Goal: Task Accomplishment & Management: Manage account settings

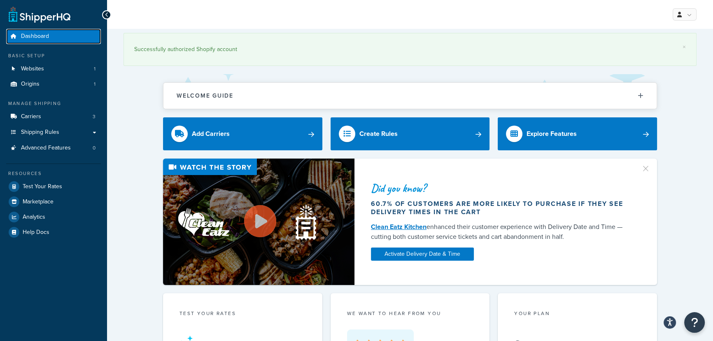
click at [52, 37] on link "Dashboard" at bounding box center [53, 36] width 95 height 15
click at [700, 325] on button "Open Resource Center" at bounding box center [695, 322] width 23 height 23
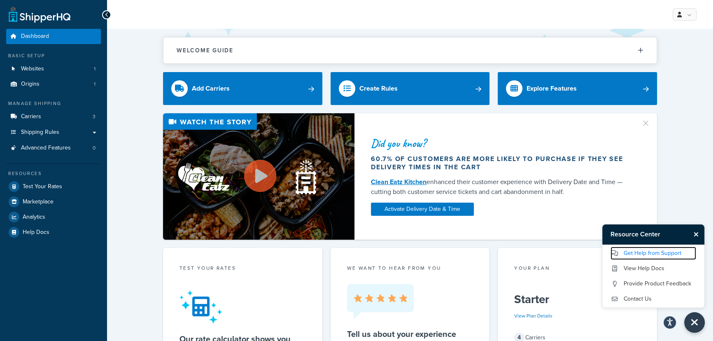
click at [671, 254] on link "Get Help from Support" at bounding box center [654, 253] width 86 height 13
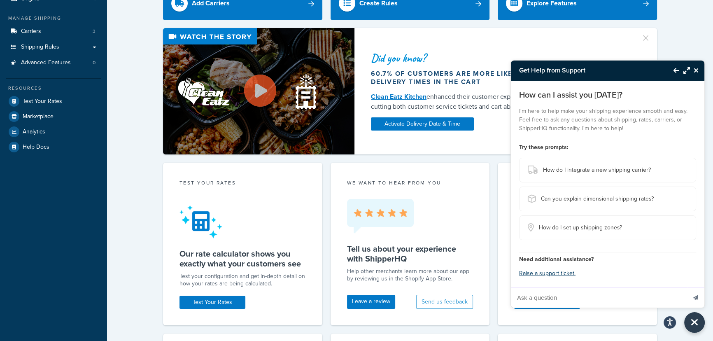
scroll to position [87, 0]
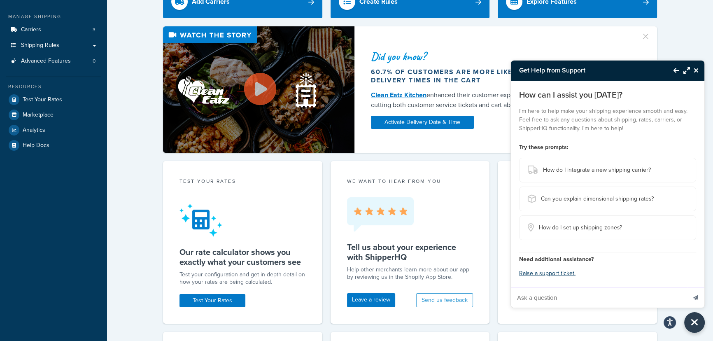
click at [572, 301] on input "Ask a question" at bounding box center [598, 298] width 175 height 20
type input "I need to switch off USA as we cant ship to USA anymore so is there a easier wa…"
click at [687, 287] on button "Send message" at bounding box center [695, 297] width 17 height 20
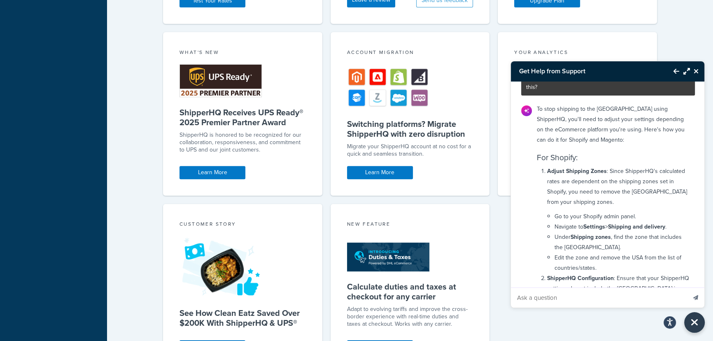
scroll to position [49, 0]
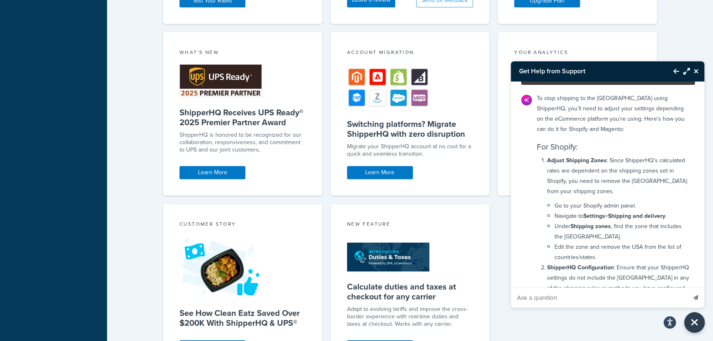
click at [632, 155] on p "Adjust Shipping Zones : Since ShipperHQ's calculated rates are dependent on the…" at bounding box center [618, 175] width 143 height 41
click at [556, 159] on p "Adjust Shipping Zones : Since ShipperHQ's calculated rates are dependent on the…" at bounding box center [618, 175] width 143 height 41
click at [661, 166] on p "Adjust Shipping Zones : Since ShipperHQ's calculated rates are dependent on the…" at bounding box center [618, 175] width 143 height 41
click at [581, 173] on p "Adjust Shipping Zones : Since ShipperHQ's calculated rates are dependent on the…" at bounding box center [618, 175] width 143 height 41
click at [661, 171] on p "Adjust Shipping Zones : Since ShipperHQ's calculated rates are dependent on the…" at bounding box center [618, 175] width 143 height 41
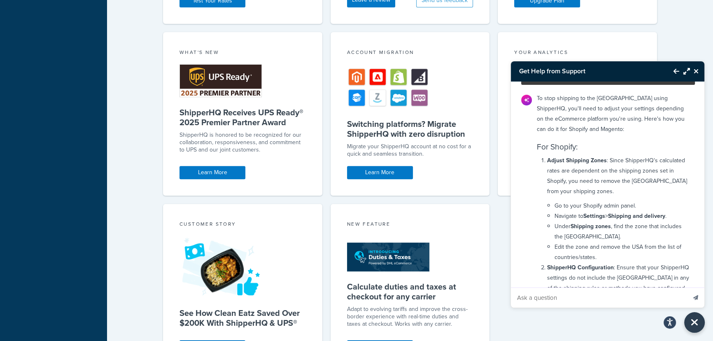
click at [568, 182] on p "Adjust Shipping Zones : Since ShipperHQ's calculated rates are dependent on the…" at bounding box center [618, 175] width 143 height 41
click at [632, 224] on li "Under Shipping zones , find the zone that includes the USA." at bounding box center [623, 231] width 136 height 21
click at [600, 212] on strong "Settings" at bounding box center [595, 216] width 22 height 9
click at [604, 222] on strong "Shipping zones" at bounding box center [591, 226] width 40 height 9
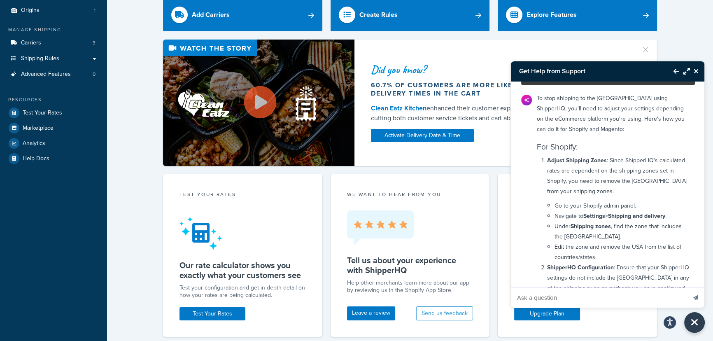
scroll to position [0, 0]
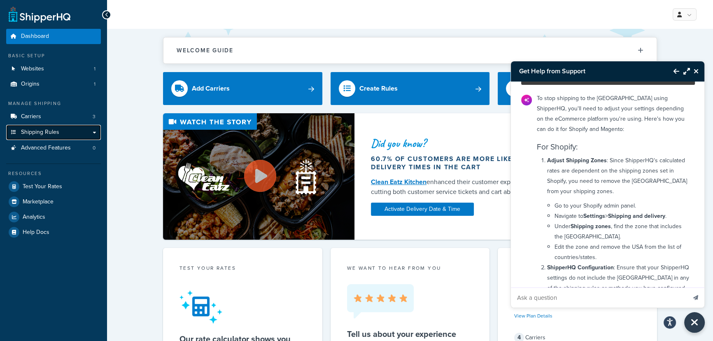
click at [62, 133] on link "Shipping Rules" at bounding box center [53, 132] width 95 height 15
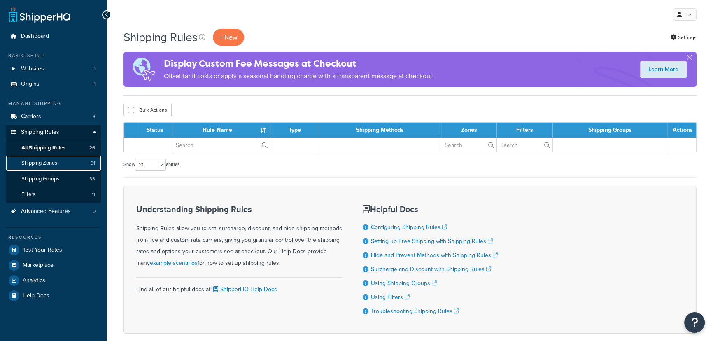
click at [54, 161] on span "Shipping Zones" at bounding box center [39, 163] width 36 height 7
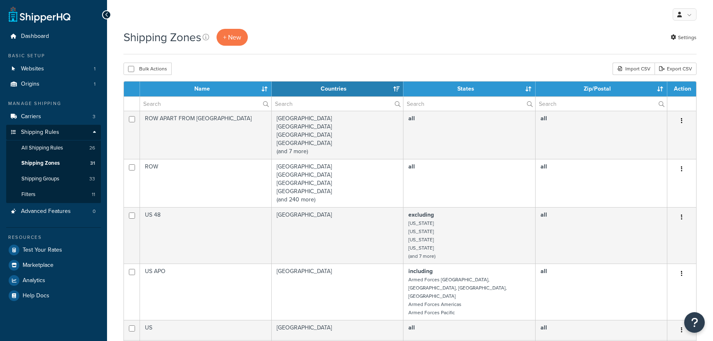
select select "15"
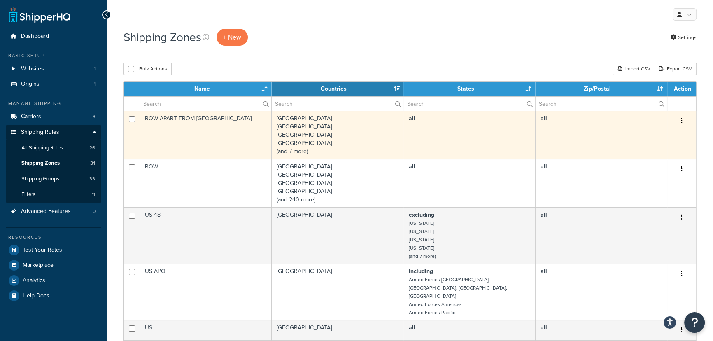
click at [325, 128] on td "[GEOGRAPHIC_DATA] [GEOGRAPHIC_DATA] [GEOGRAPHIC_DATA] [GEOGRAPHIC_DATA] (and 7 …" at bounding box center [338, 135] width 132 height 48
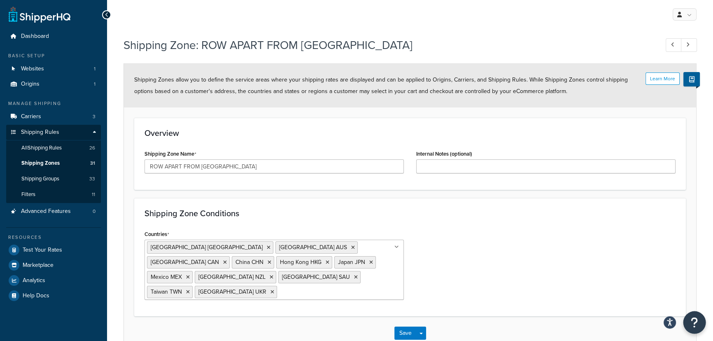
click at [696, 321] on icon "Open Resource Center" at bounding box center [695, 323] width 8 height 12
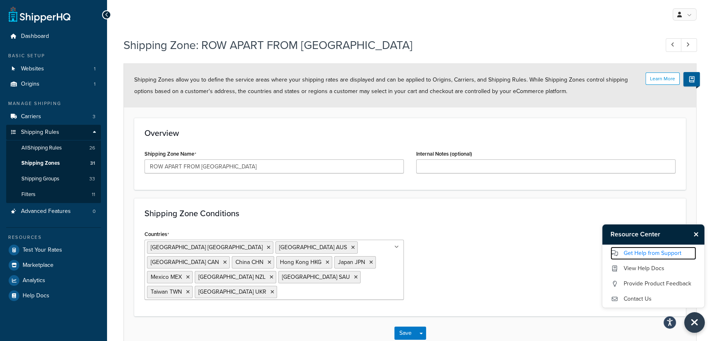
click at [669, 256] on link "Get Help from Support" at bounding box center [654, 253] width 86 height 13
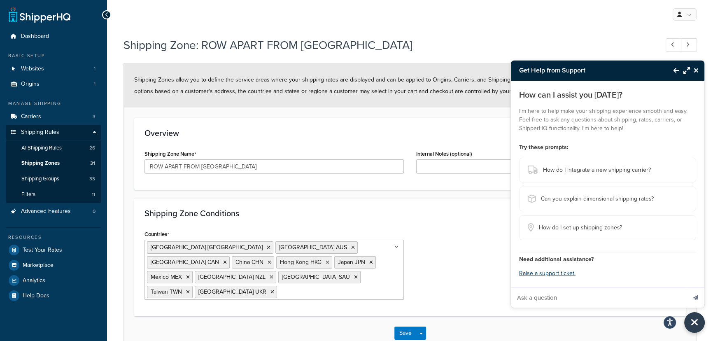
click at [558, 297] on input "Ask a question" at bounding box center [598, 298] width 175 height 20
type input "I need to switch off USA as we cant ship to USA anymore so is there a easier wa…"
click at [698, 299] on icon "Send message" at bounding box center [696, 297] width 5 height 5
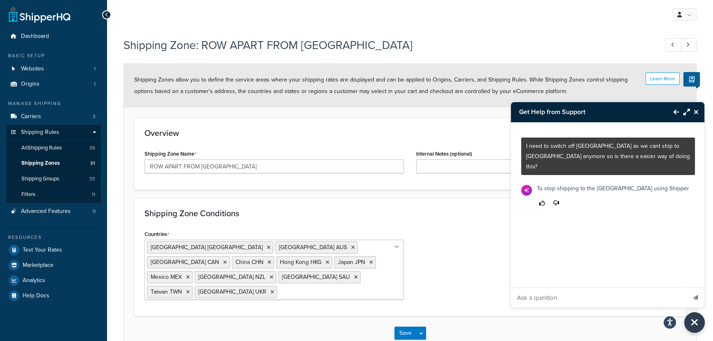
click at [564, 191] on div "To stop shipping to the USA using Shipper" at bounding box center [613, 196] width 162 height 32
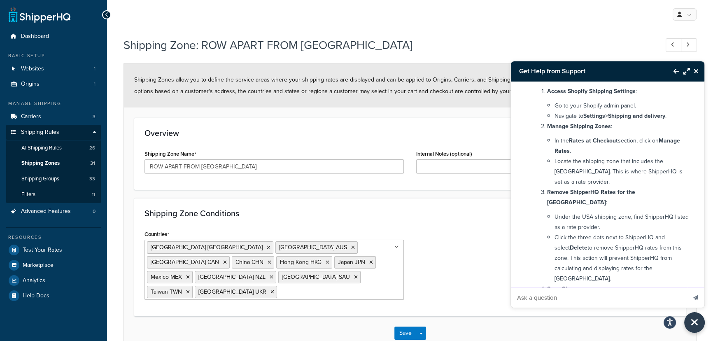
scroll to position [101, 0]
click at [72, 164] on link "Shipping Zones 31" at bounding box center [53, 163] width 95 height 15
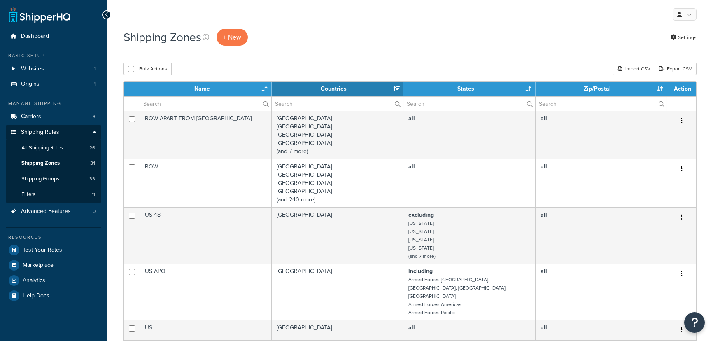
select select "15"
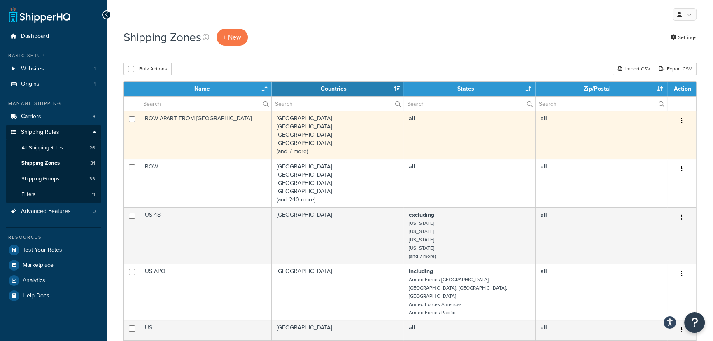
click at [689, 123] on div "Edit Duplicate Delete" at bounding box center [682, 120] width 19 height 13
click at [679, 123] on button "button" at bounding box center [682, 120] width 12 height 13
drag, startPoint x: 656, startPoint y: 140, endPoint x: 616, endPoint y: 145, distance: 40.3
click at [656, 140] on link "Edit" at bounding box center [648, 137] width 65 height 17
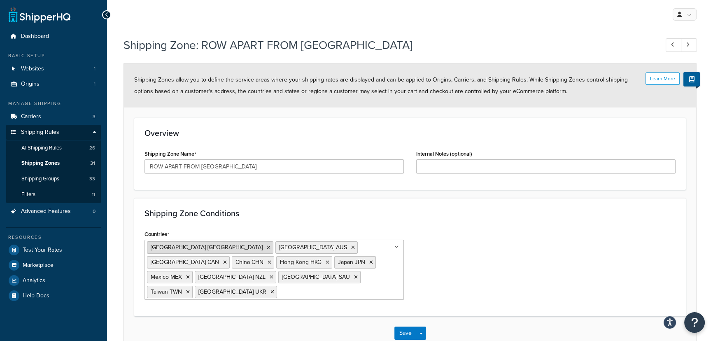
click at [267, 247] on icon at bounding box center [269, 247] width 4 height 5
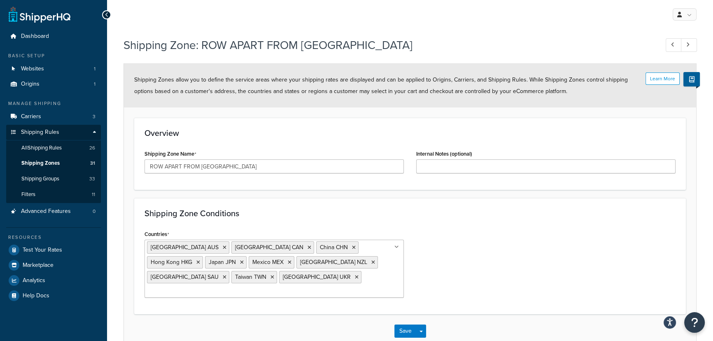
click at [346, 183] on div "Overview Shipping Zone Name ROW APART FROM EUROPE Internal Notes (optional)" at bounding box center [410, 154] width 552 height 72
click at [411, 325] on button "Save" at bounding box center [406, 331] width 22 height 13
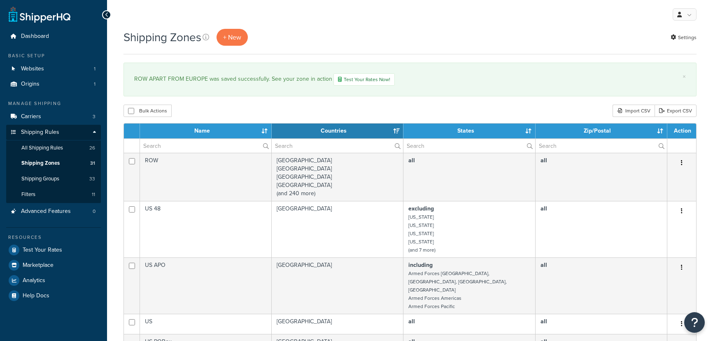
select select "15"
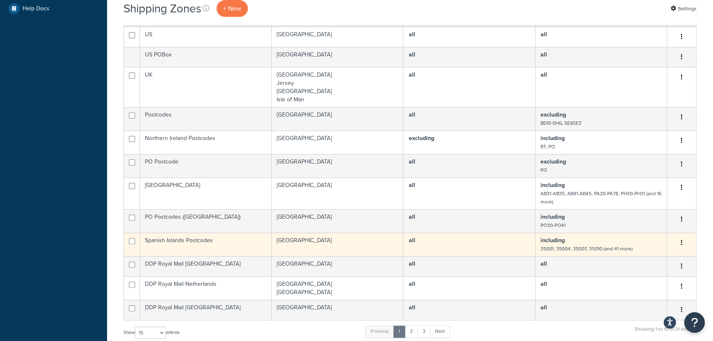
scroll to position [362, 0]
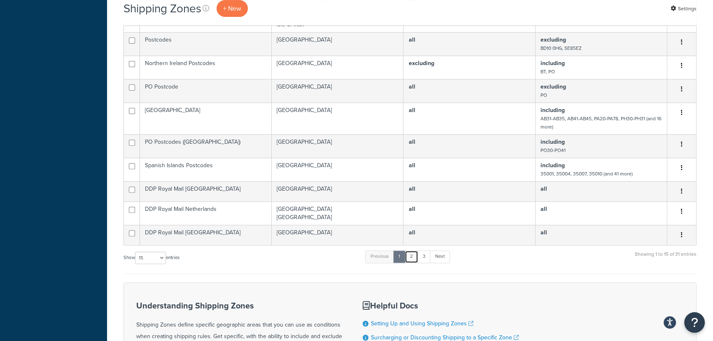
click at [415, 250] on link "2" at bounding box center [412, 256] width 14 height 12
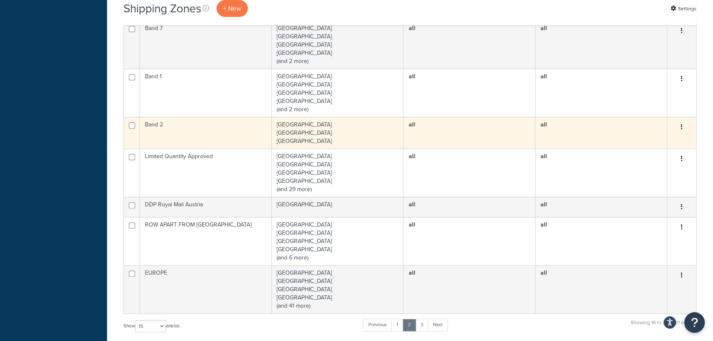
scroll to position [325, 0]
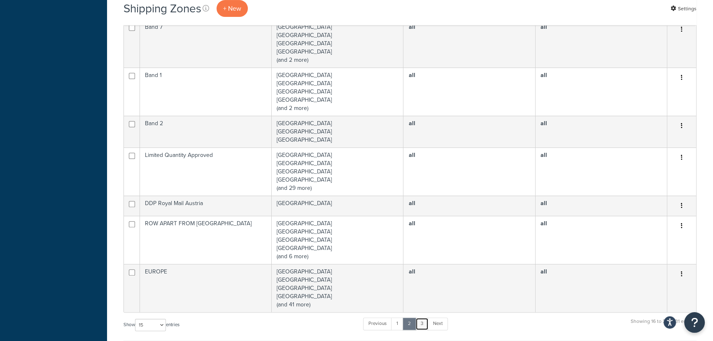
click at [424, 325] on link "3" at bounding box center [422, 324] width 13 height 12
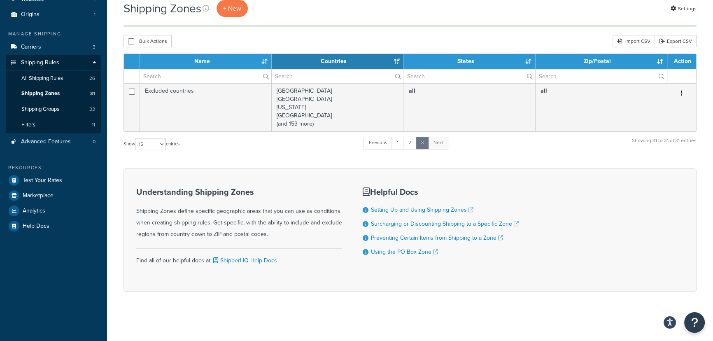
scroll to position [68, 0]
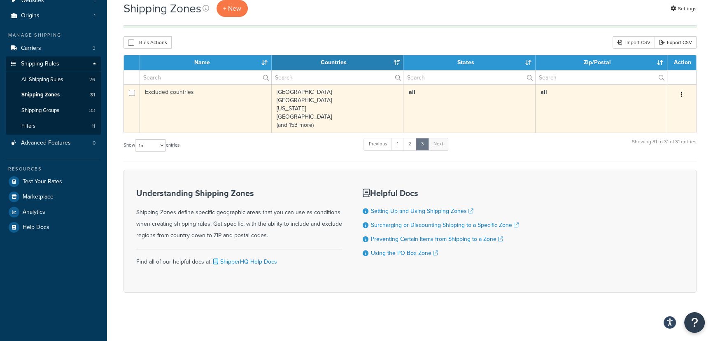
click at [313, 117] on td "Afghanistan Algeria American Samoa Angola (and 153 more)" at bounding box center [338, 108] width 132 height 48
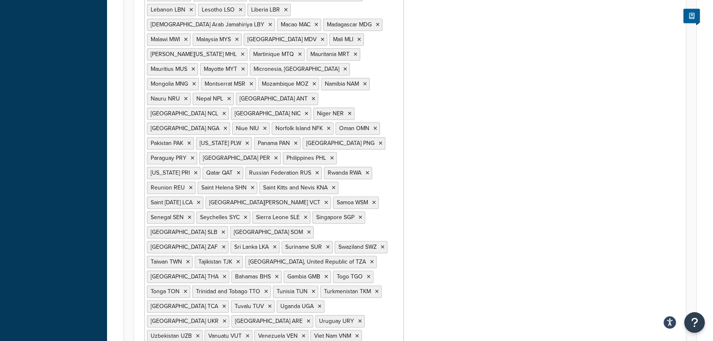
scroll to position [610, 0]
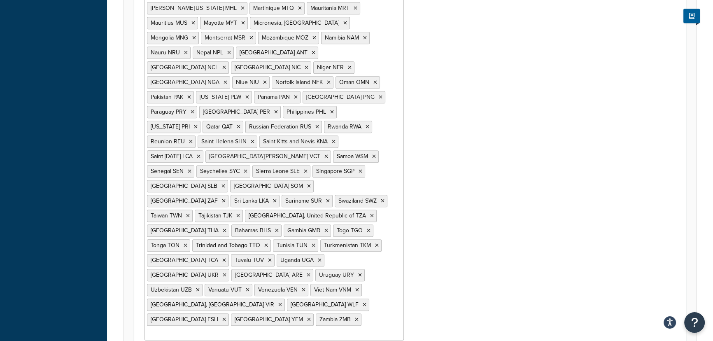
type input "united"
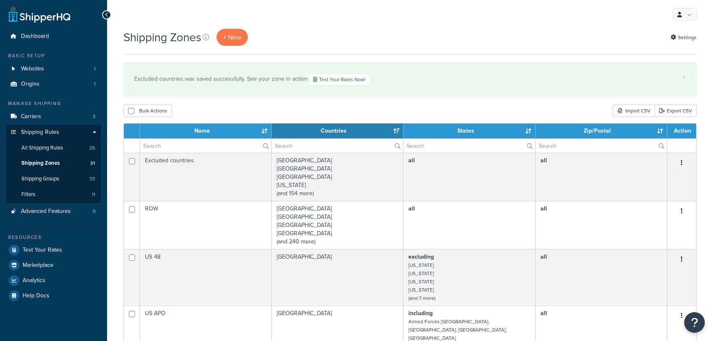
select select "15"
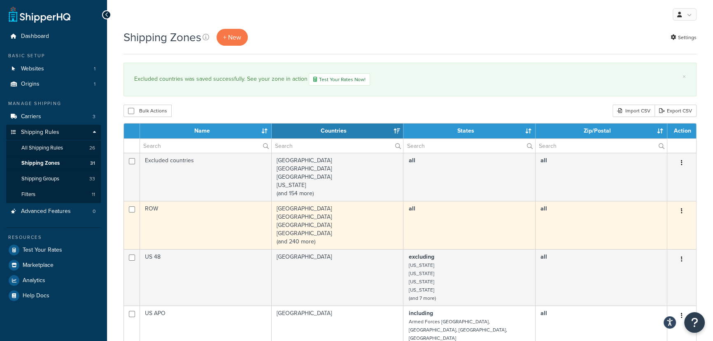
click at [348, 224] on td "[GEOGRAPHIC_DATA] [GEOGRAPHIC_DATA] [GEOGRAPHIC_DATA] [GEOGRAPHIC_DATA] (and 24…" at bounding box center [338, 225] width 132 height 48
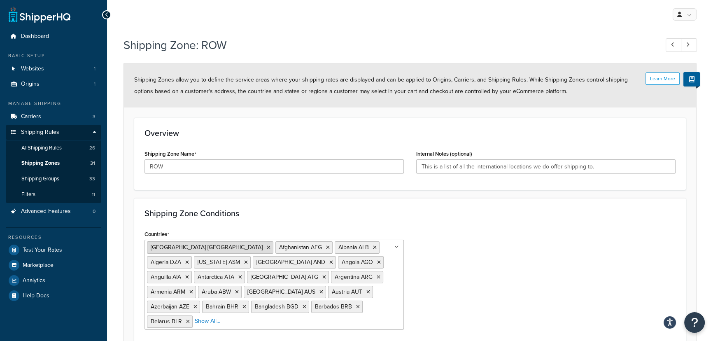
click at [267, 247] on icon at bounding box center [269, 247] width 4 height 5
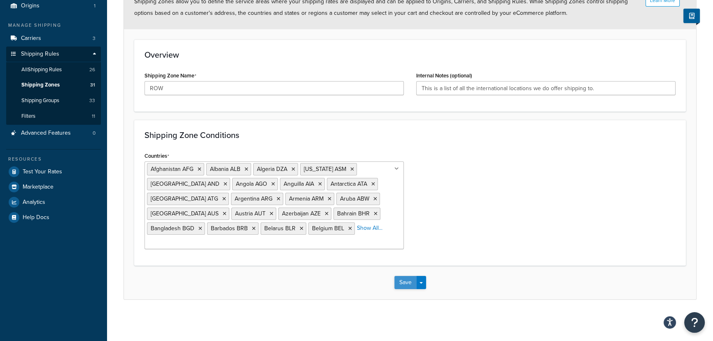
scroll to position [77, 0]
click at [412, 284] on button "Save" at bounding box center [406, 283] width 22 height 13
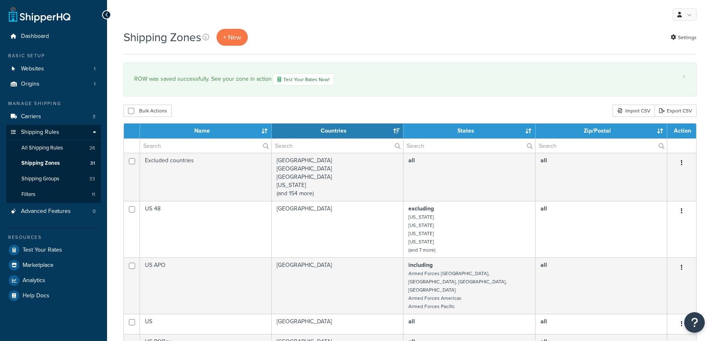
select select "15"
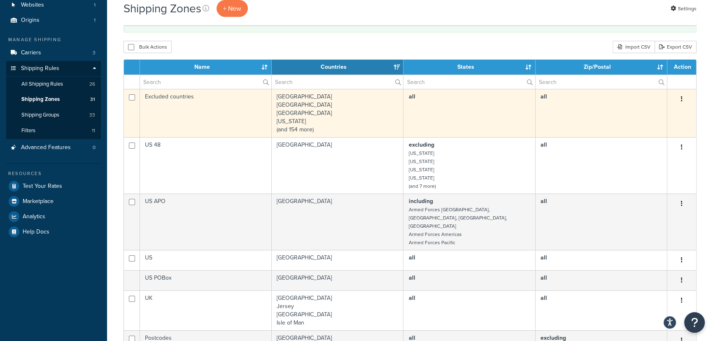
scroll to position [75, 0]
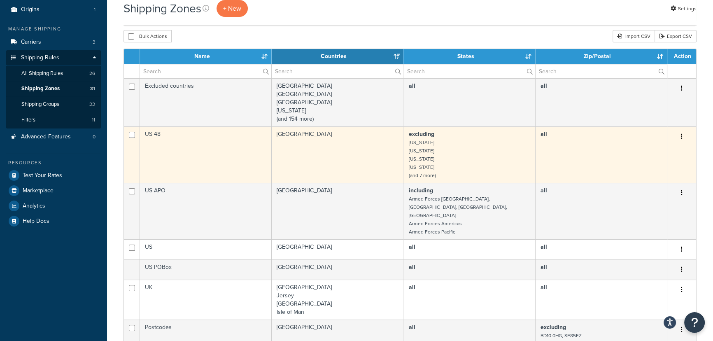
click at [372, 141] on td "United States" at bounding box center [338, 154] width 132 height 56
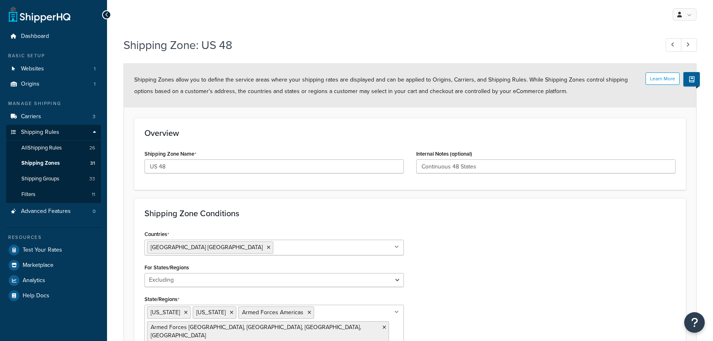
select select "excluding"
click at [505, 142] on div "Overview Shipping Zone Name US 48 Internal Notes (optional) Continuous 48 States" at bounding box center [410, 154] width 552 height 72
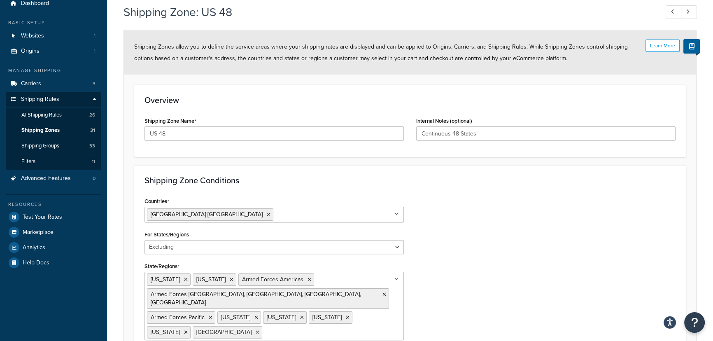
scroll to position [100, 0]
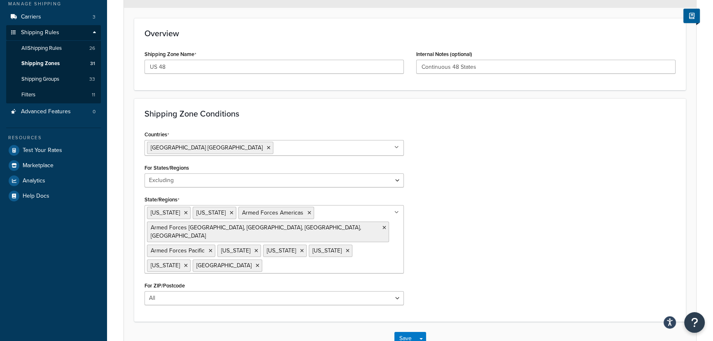
click at [232, 299] on div "Countries United States USA All Countries ALL Afghanistan AFG Albania ALB Alger…" at bounding box center [274, 219] width 272 height 183
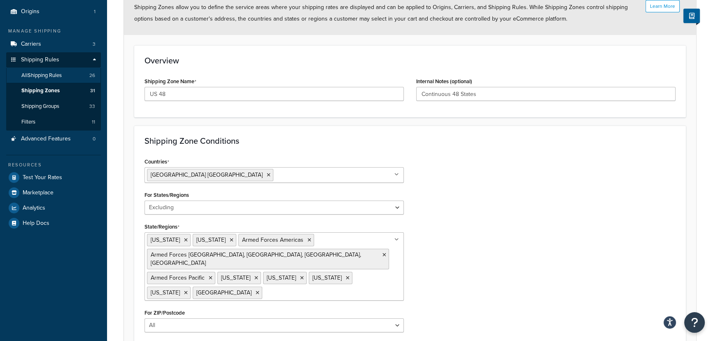
scroll to position [0, 0]
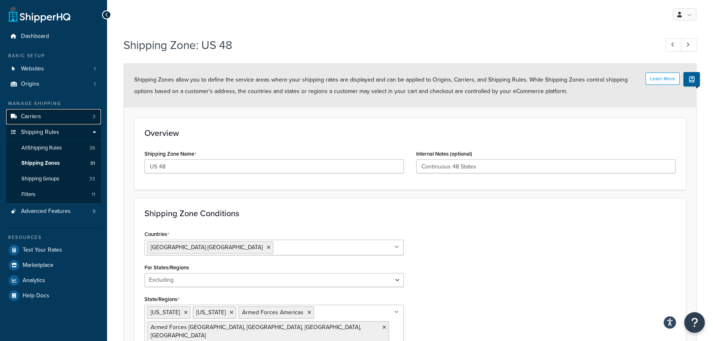
click at [54, 118] on link "Carriers 3" at bounding box center [53, 116] width 95 height 15
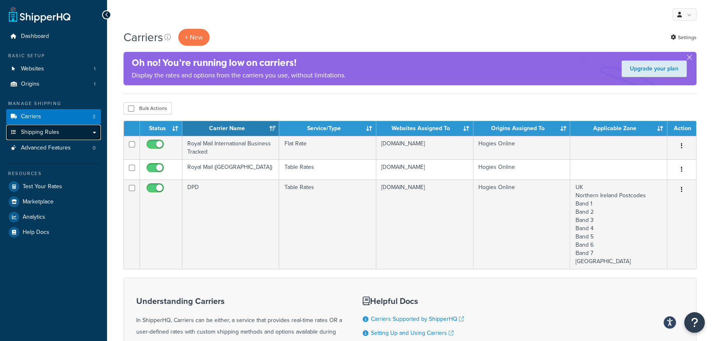
click at [44, 129] on span "Shipping Rules" at bounding box center [40, 132] width 38 height 7
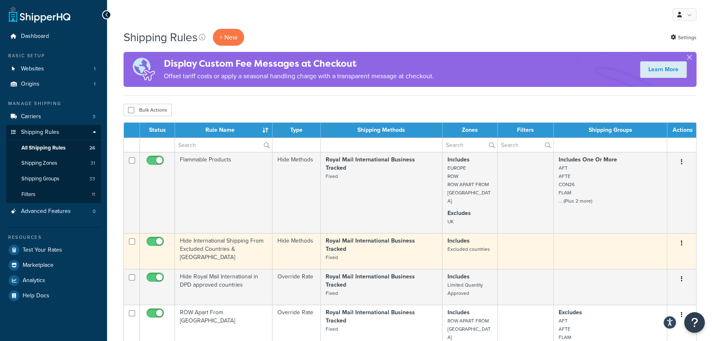
click at [296, 233] on td "Hide Methods" at bounding box center [297, 251] width 48 height 36
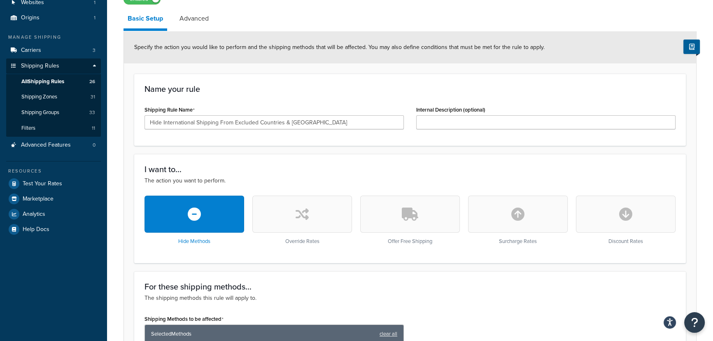
scroll to position [49, 0]
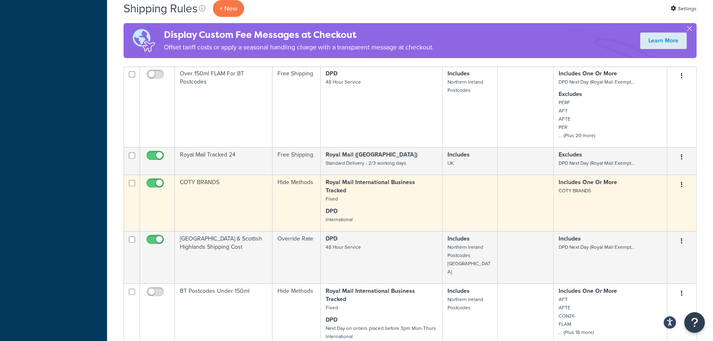
scroll to position [424, 0]
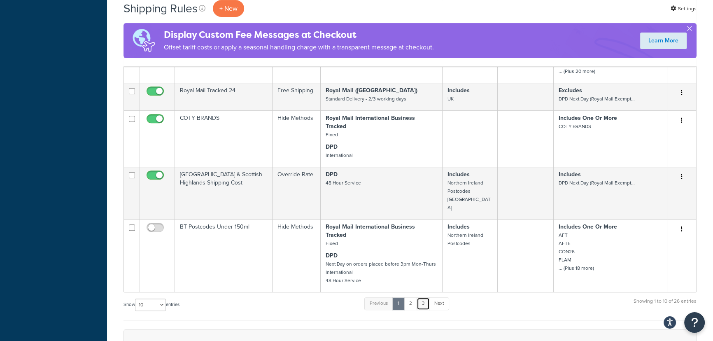
click at [425, 297] on link "3" at bounding box center [423, 303] width 13 height 12
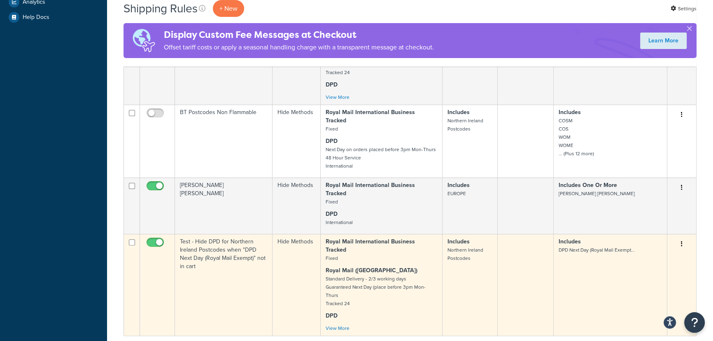
scroll to position [299, 0]
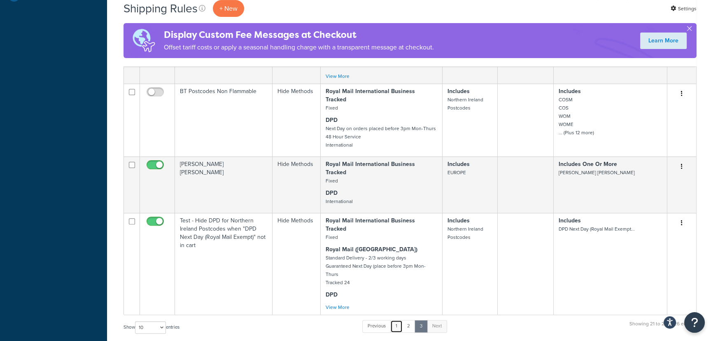
click at [396, 320] on link "1" at bounding box center [396, 326] width 12 height 12
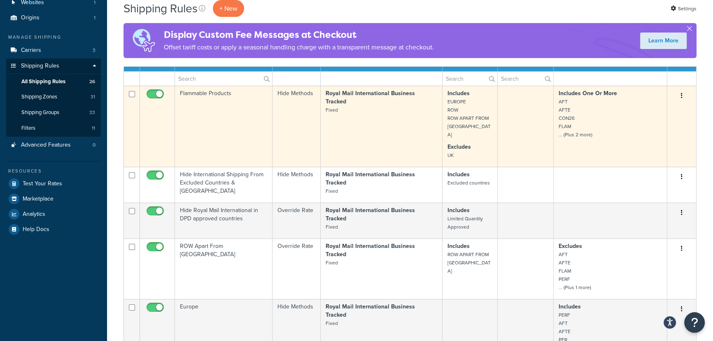
scroll to position [0, 0]
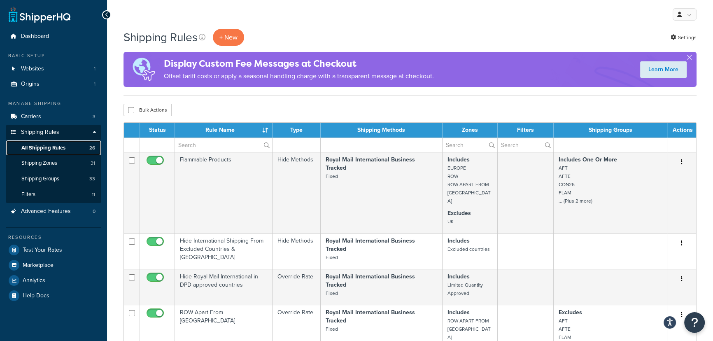
click at [56, 150] on span "All Shipping Rules" at bounding box center [43, 148] width 44 height 7
